Goal: Task Accomplishment & Management: Use online tool/utility

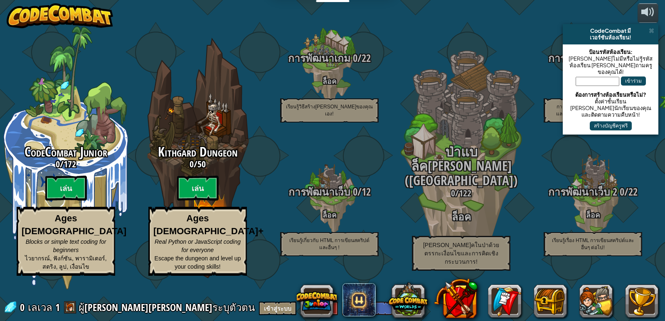
select select "th"
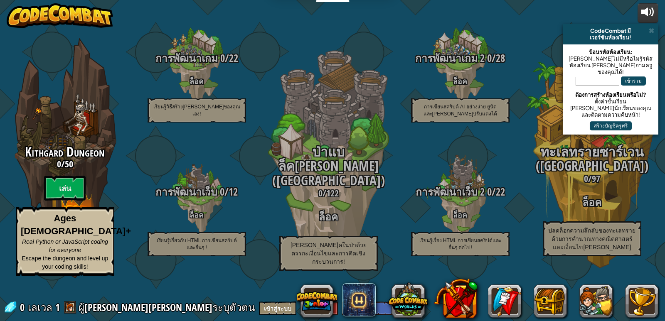
drag, startPoint x: 199, startPoint y: 206, endPoint x: 649, endPoint y: 7, distance: 491.4
click at [649, 7] on div "powered by CodeCombat มี เวอร์ชันห้องเรียน! ป้อนรหัสห้องเรียน: [PERSON_NAME]ไม่…" at bounding box center [332, 160] width 665 height 321
click at [649, 7] on div at bounding box center [648, 11] width 13 height 13
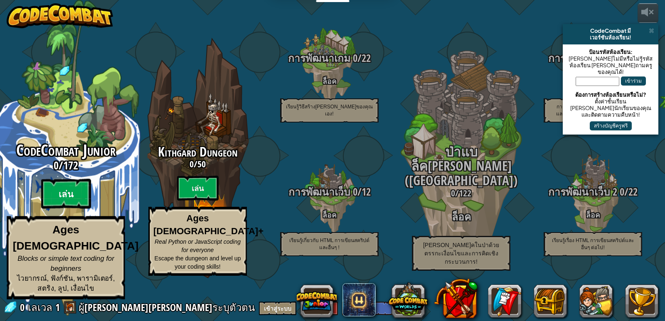
click at [57, 207] on btn "เล่น" at bounding box center [66, 194] width 50 height 30
select select "th"
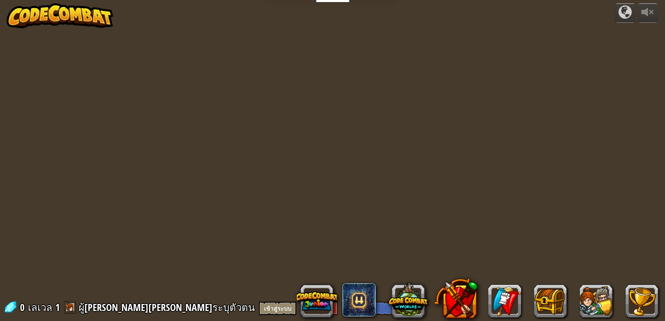
select select "th"
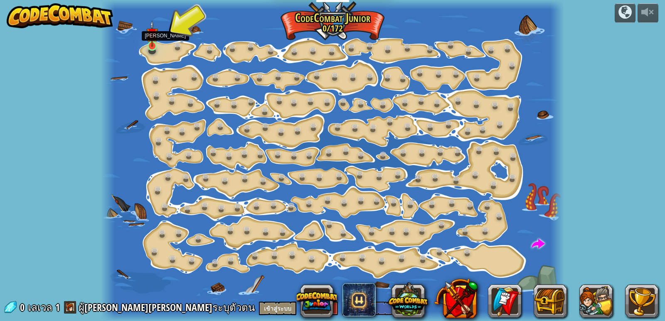
click at [157, 39] on img at bounding box center [152, 33] width 12 height 27
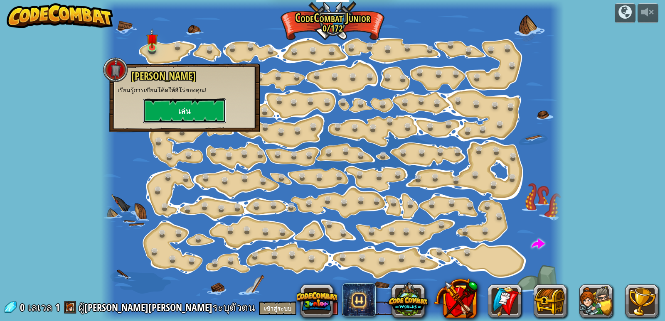
click at [173, 107] on button "เล่น" at bounding box center [184, 111] width 83 height 25
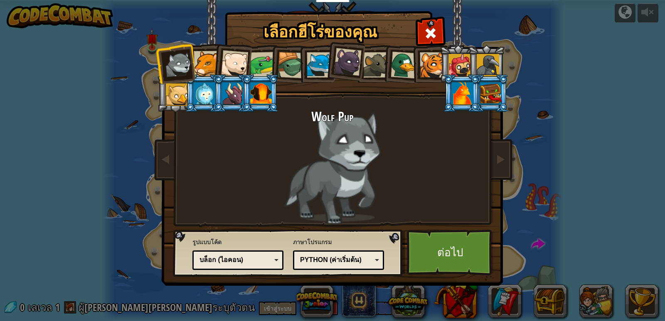
click at [210, 59] on div at bounding box center [206, 63] width 25 height 25
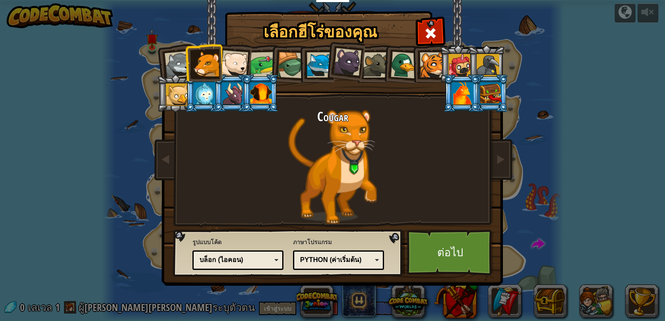
click at [454, 86] on div at bounding box center [463, 93] width 22 height 22
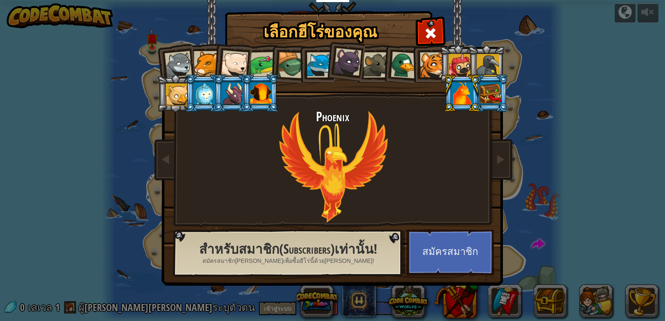
click at [249, 97] on li at bounding box center [260, 93] width 37 height 38
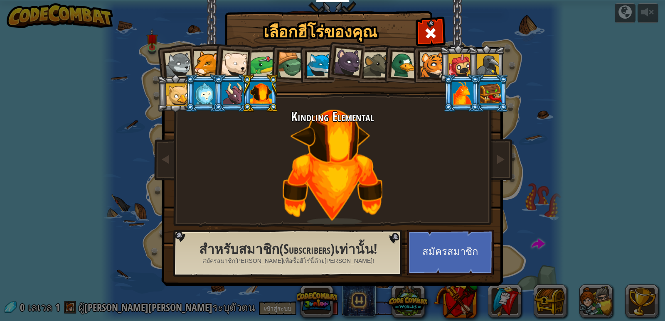
drag, startPoint x: 173, startPoint y: 60, endPoint x: 182, endPoint y: 63, distance: 10.0
click at [173, 60] on div at bounding box center [178, 64] width 27 height 27
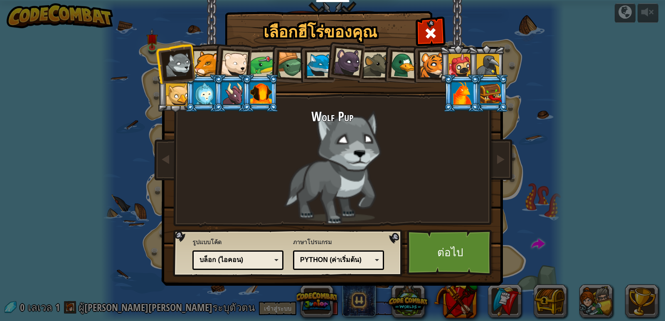
click at [201, 62] on div at bounding box center [206, 63] width 25 height 25
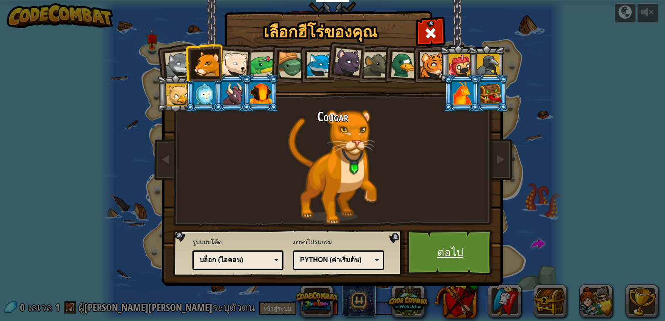
click at [429, 248] on link "ต่อไป" at bounding box center [450, 253] width 87 height 46
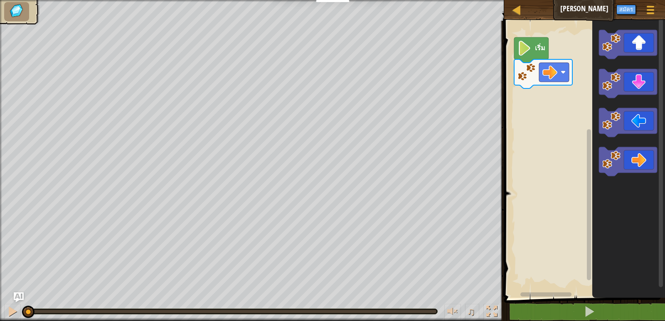
click at [530, 55] on image "พื้นที่ทำงาน Blockly" at bounding box center [525, 48] width 14 height 15
click at [526, 55] on image "พื้นที่ทำงาน Blockly" at bounding box center [525, 48] width 14 height 15
click at [550, 99] on div "เริ่ม" at bounding box center [583, 157] width 163 height 281
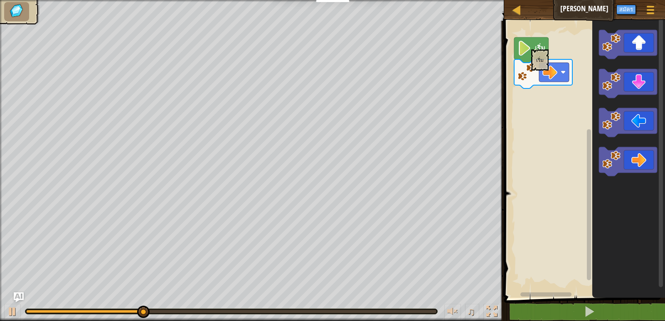
click at [530, 49] on image "พื้นที่ทำงาน Blockly" at bounding box center [525, 48] width 14 height 15
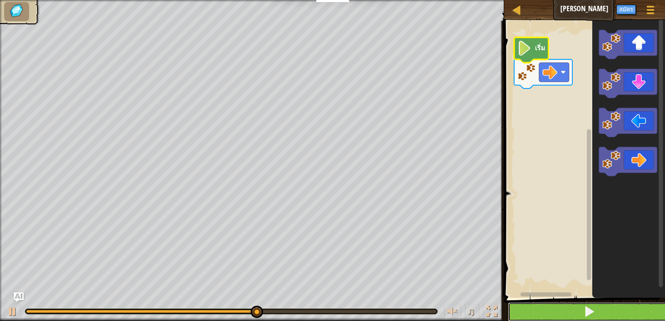
click at [543, 315] on button at bounding box center [589, 312] width 163 height 19
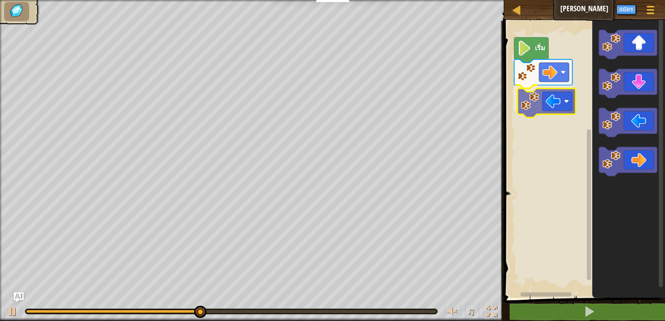
click at [571, 112] on div "เริ่ม" at bounding box center [583, 157] width 163 height 281
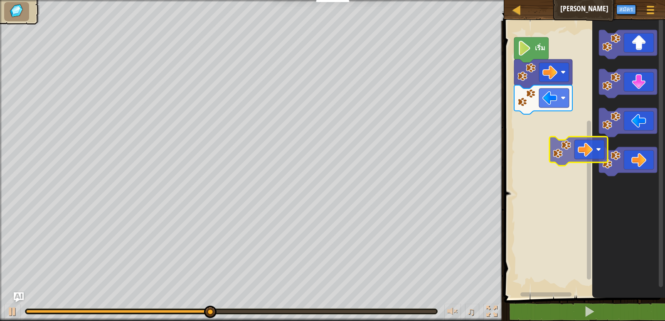
click at [568, 147] on div "เริ่ม" at bounding box center [583, 157] width 163 height 281
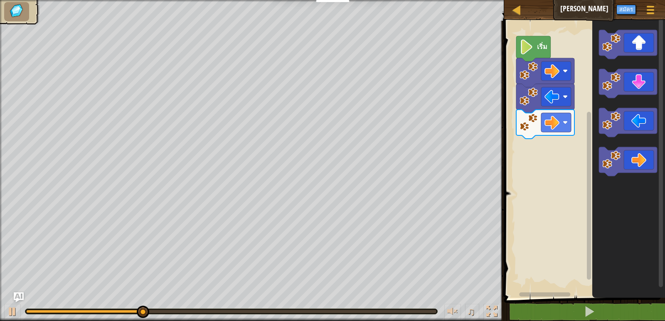
click at [560, 143] on rect "พื้นที่ทำงาน Blockly" at bounding box center [583, 157] width 163 height 281
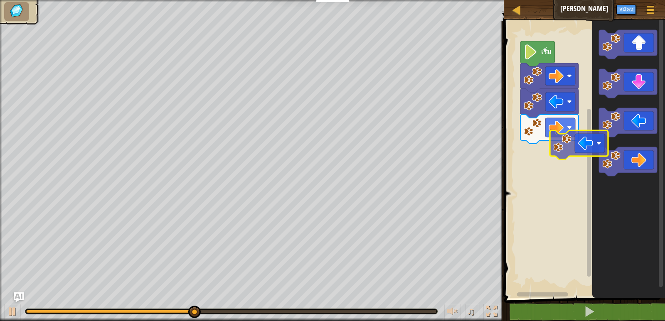
click at [576, 163] on div "เริ่ม" at bounding box center [583, 157] width 163 height 281
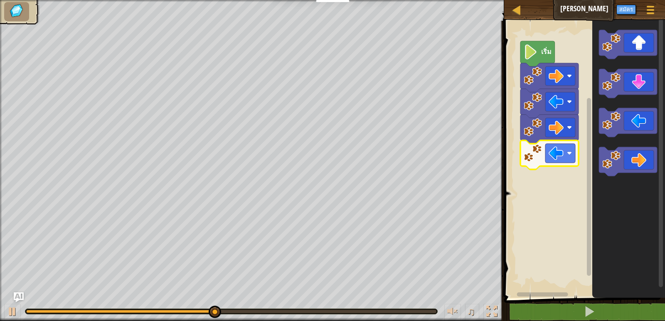
click at [562, 163] on rect "พื้นที่ทำงาน Blockly" at bounding box center [561, 153] width 30 height 19
click at [626, 170] on icon "พื้นที่ทำงาน Blockly" at bounding box center [628, 161] width 58 height 29
click at [623, 170] on icon "พื้นที่ทำงาน Blockly" at bounding box center [628, 161] width 58 height 29
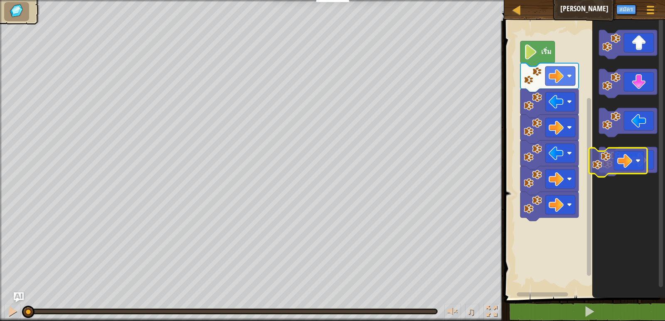
click at [597, 175] on icon "พื้นที่ทำงาน Blockly" at bounding box center [628, 157] width 73 height 281
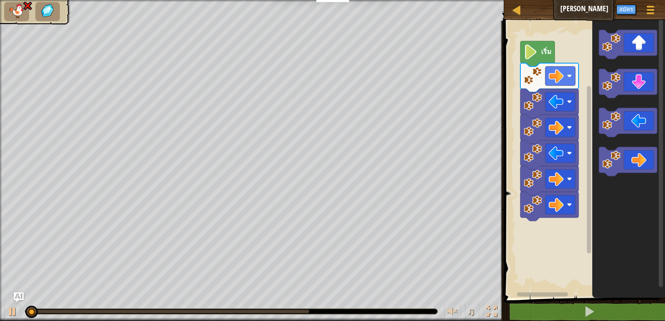
click at [592, 185] on div "เริ่ม" at bounding box center [583, 157] width 163 height 281
click at [590, 193] on g "พื้นที่ทำงาน Blockly" at bounding box center [589, 154] width 6 height 275
click at [590, 202] on rect "พื้นที่ทำงาน Blockly" at bounding box center [589, 170] width 4 height 168
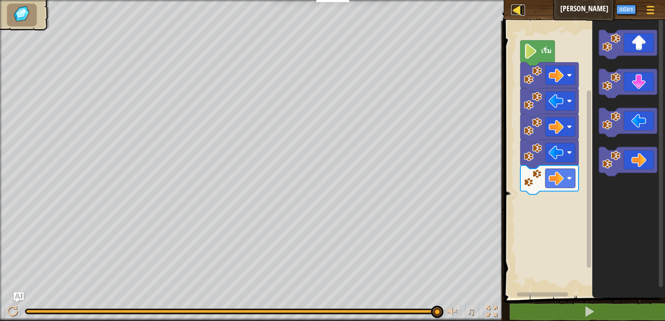
click at [518, 14] on div at bounding box center [516, 10] width 10 height 10
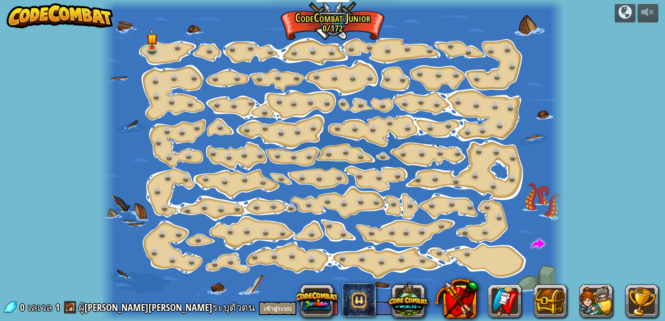
select select "th"
click at [153, 42] on img at bounding box center [152, 33] width 12 height 27
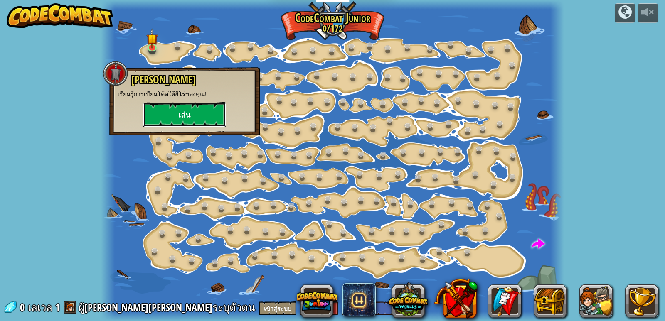
click at [192, 118] on button "เล่น" at bounding box center [184, 114] width 83 height 25
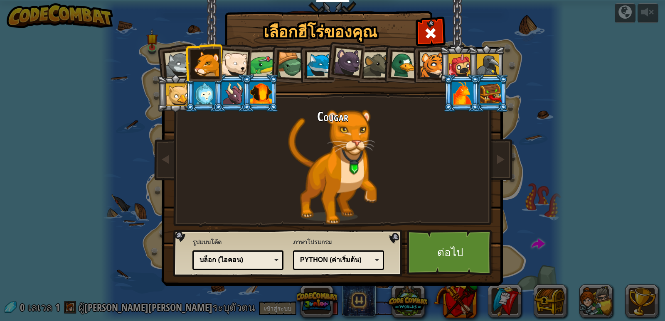
click at [345, 50] on div at bounding box center [348, 62] width 28 height 28
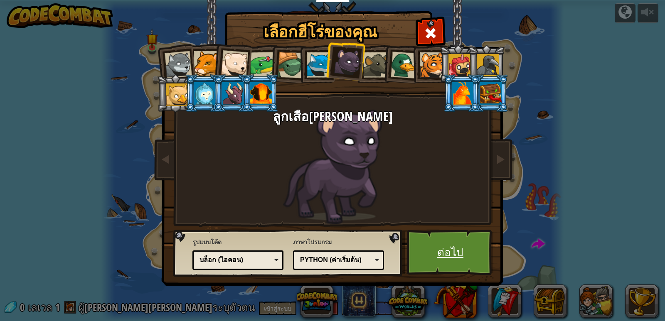
click at [444, 252] on link "ต่อไป" at bounding box center [450, 253] width 87 height 46
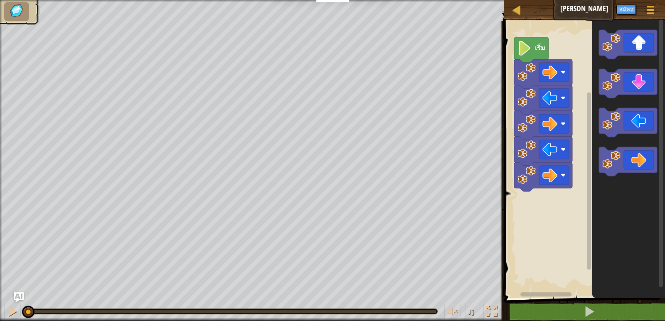
click at [544, 45] on text "เริ่ม" at bounding box center [540, 47] width 10 height 9
click at [538, 45] on text "เริ่ม" at bounding box center [540, 47] width 10 height 9
click at [532, 59] on icon "พื้นที่ทำงาน Blockly" at bounding box center [531, 49] width 35 height 25
